Goal: Task Accomplishment & Management: Manage account settings

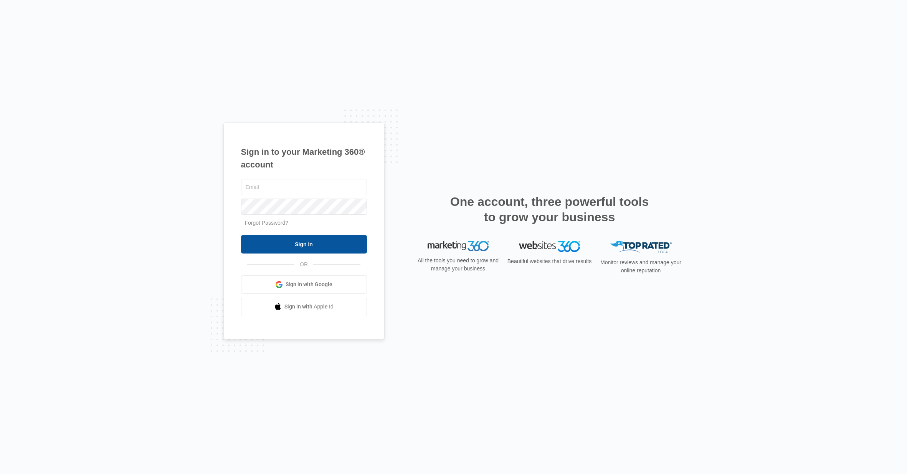
type input "[EMAIL_ADDRESS][DOMAIN_NAME]"
click at [294, 241] on input "Sign In" at bounding box center [304, 244] width 126 height 18
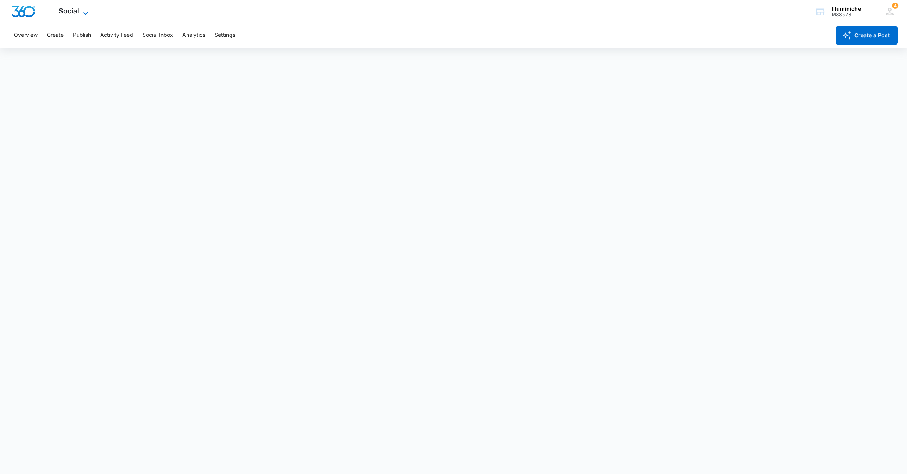
click at [82, 10] on icon at bounding box center [85, 13] width 9 height 9
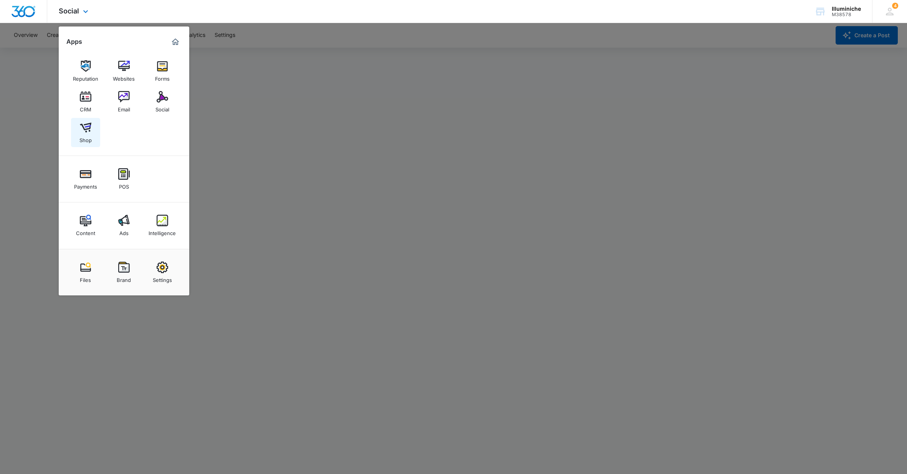
click at [82, 125] on img at bounding box center [86, 128] width 12 height 12
